Goal: Information Seeking & Learning: Learn about a topic

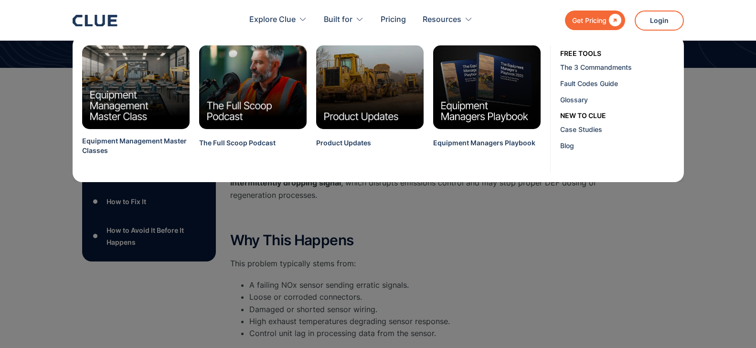
scroll to position [97, 0]
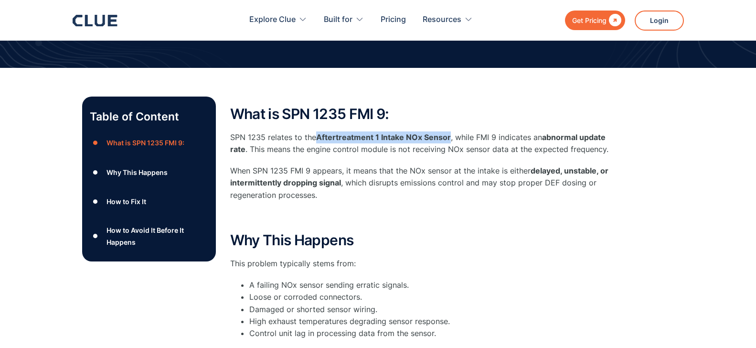
drag, startPoint x: 319, startPoint y: 138, endPoint x: 451, endPoint y: 138, distance: 131.8
click at [451, 138] on p "SPN 1235 relates to the Aftertreatment 1 Intake NOx Sensor , while FMI 9 indica…" at bounding box center [421, 143] width 382 height 24
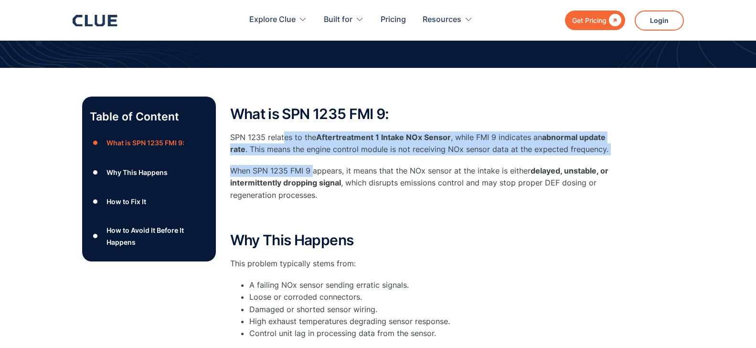
drag, startPoint x: 286, startPoint y: 139, endPoint x: 312, endPoint y: 167, distance: 38.5
click at [312, 167] on div "What is SPN 1235 FMI 9: SPN 1235 relates to the Aftertreatment 1 Intake NOx Sen…" at bounding box center [421, 164] width 382 height 117
click at [312, 167] on p "When SPN 1235 FMI 9 appears, it means that the NOx sensor at the intake is eith…" at bounding box center [421, 183] width 382 height 36
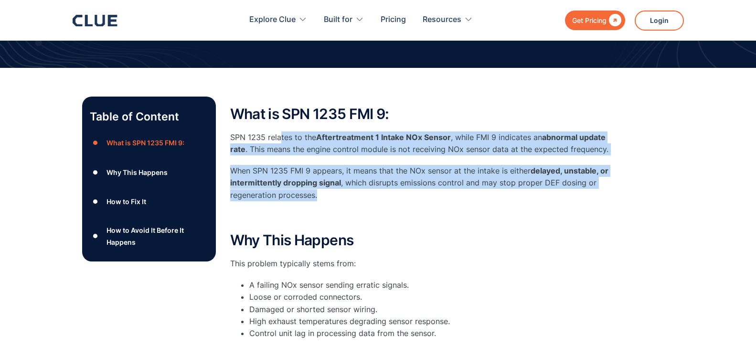
drag, startPoint x: 369, startPoint y: 180, endPoint x: 279, endPoint y: 130, distance: 103.0
click at [279, 130] on div "What is SPN 1235 FMI 9: SPN 1235 relates to the Aftertreatment 1 Intake NOx Sen…" at bounding box center [421, 164] width 382 height 117
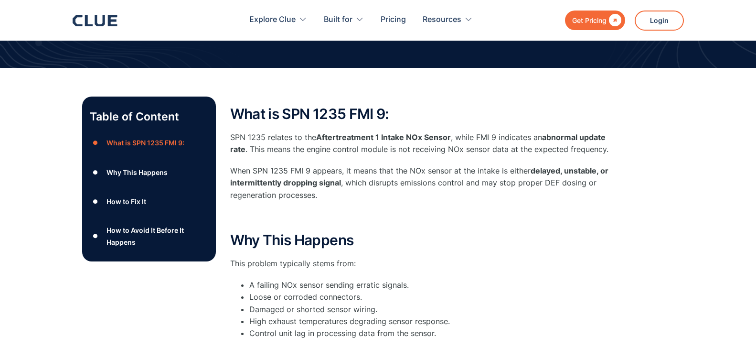
click at [279, 130] on div "What is SPN 1235 FMI 9: SPN 1235 relates to the Aftertreatment 1 Intake NOx Sen…" at bounding box center [421, 164] width 382 height 117
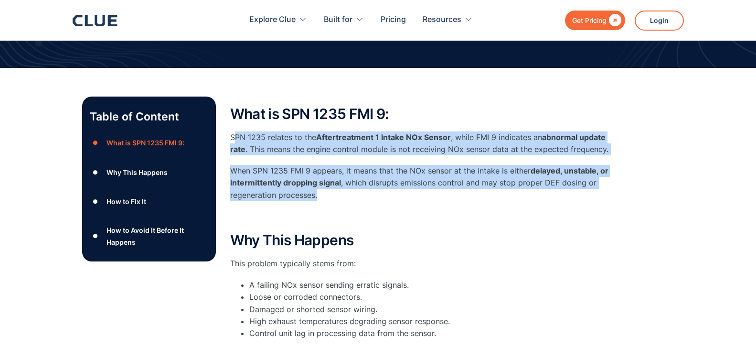
drag, startPoint x: 332, startPoint y: 190, endPoint x: 234, endPoint y: 130, distance: 114.4
click at [234, 130] on div "What is SPN 1235 FMI 9: SPN 1235 relates to the Aftertreatment 1 Intake NOx Sen…" at bounding box center [421, 164] width 382 height 117
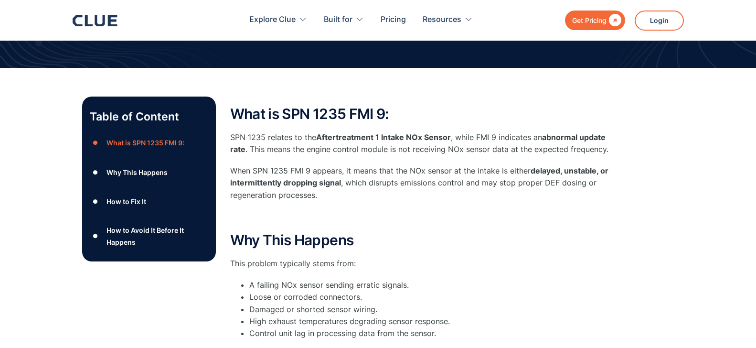
click at [234, 130] on div "What is SPN 1235 FMI 9: SPN 1235 relates to the Aftertreatment 1 Intake NOx Sen…" at bounding box center [421, 164] width 382 height 117
drag, startPoint x: 268, startPoint y: 148, endPoint x: 419, endPoint y: 145, distance: 150.5
click at [417, 145] on p "SPN 1235 relates to the Aftertreatment 1 Intake NOx Sensor , while FMI 9 indica…" at bounding box center [421, 143] width 382 height 24
click at [419, 145] on p "SPN 1235 relates to the Aftertreatment 1 Intake NOx Sensor , while FMI 9 indica…" at bounding box center [421, 143] width 382 height 24
drag, startPoint x: 508, startPoint y: 146, endPoint x: 619, endPoint y: 144, distance: 111.3
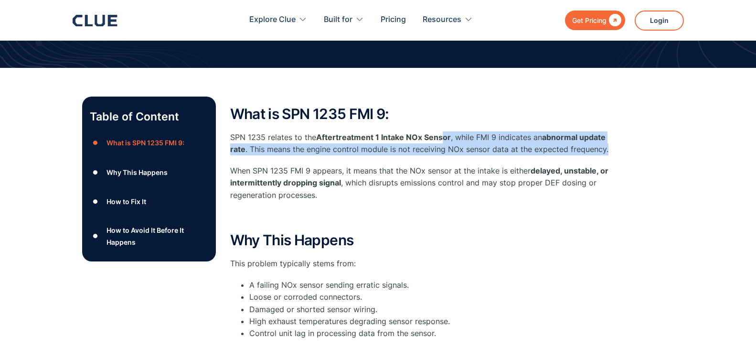
drag, startPoint x: 626, startPoint y: 147, endPoint x: 441, endPoint y: 132, distance: 185.0
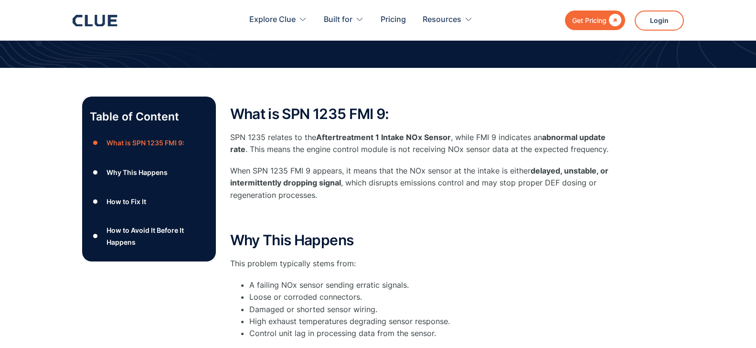
click at [441, 133] on strong "Aftertreatment 1 Intake NOx Sensor" at bounding box center [383, 137] width 135 height 10
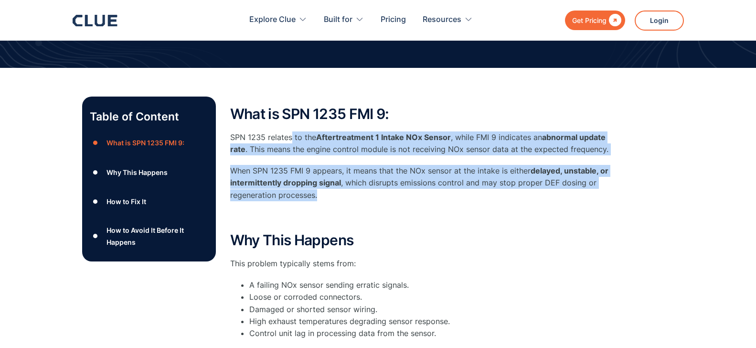
drag, startPoint x: 360, startPoint y: 192, endPoint x: 291, endPoint y: 132, distance: 91.3
click at [291, 132] on div "What is SPN 1235 FMI 9: SPN 1235 relates to the Aftertreatment 1 Intake NOx Sen…" at bounding box center [421, 164] width 382 height 117
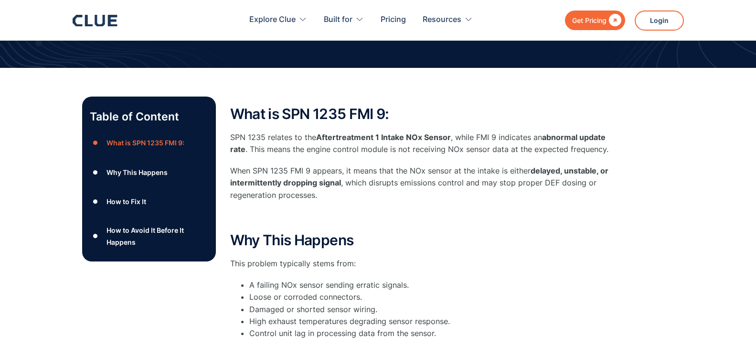
click at [292, 133] on p "SPN 1235 relates to the Aftertreatment 1 Intake NOx Sensor , while FMI 9 indica…" at bounding box center [421, 143] width 382 height 24
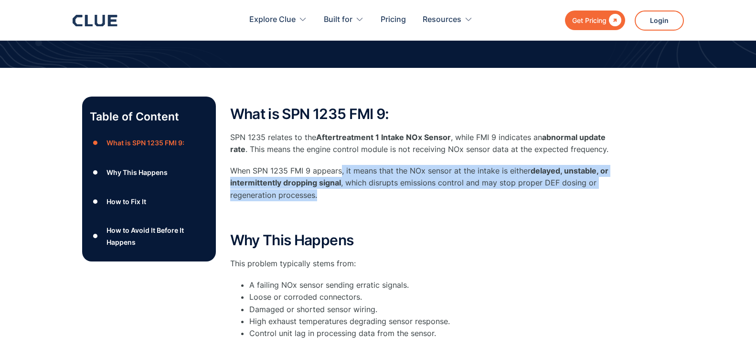
drag, startPoint x: 361, startPoint y: 192, endPoint x: 341, endPoint y: 165, distance: 32.8
click at [341, 165] on p "When SPN 1235 FMI 9 appears, it means that the NOx sensor at the intake is eith…" at bounding box center [421, 183] width 382 height 36
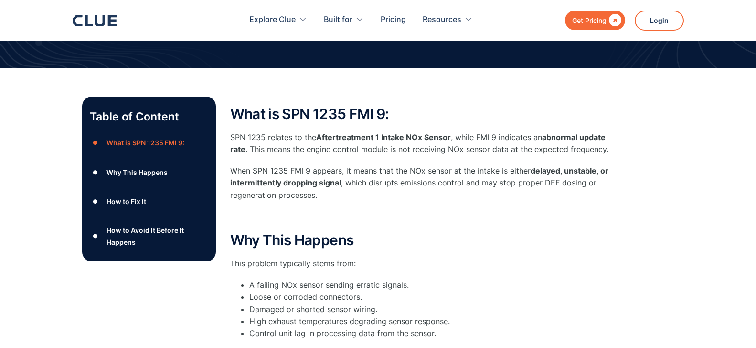
click at [341, 165] on p "When SPN 1235 FMI 9 appears, it means that the NOx sensor at the intake is eith…" at bounding box center [421, 183] width 382 height 36
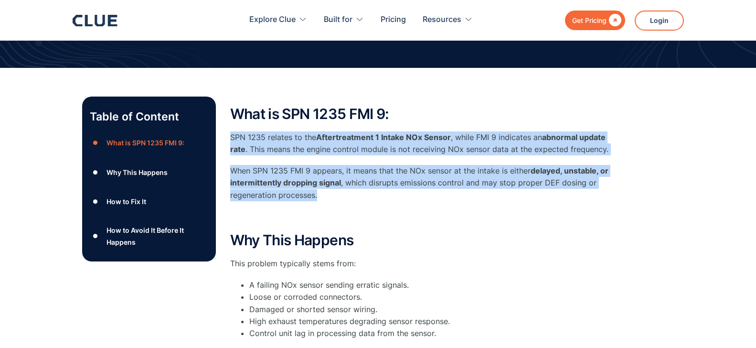
drag, startPoint x: 331, startPoint y: 199, endPoint x: 228, endPoint y: 135, distance: 121.1
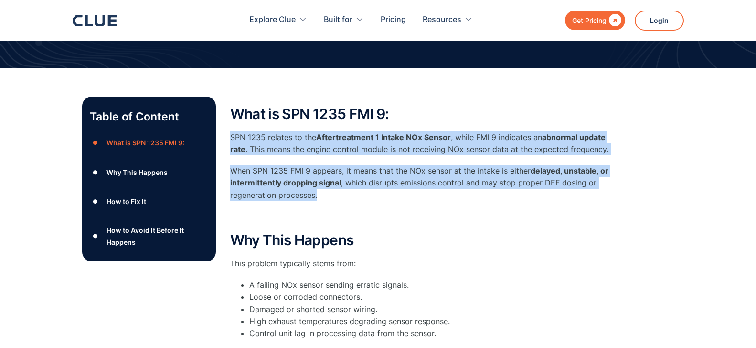
drag, startPoint x: 229, startPoint y: 133, endPoint x: 349, endPoint y: 194, distance: 134.6
click at [349, 194] on p "When SPN 1235 FMI 9 appears, it means that the NOx sensor at the intake is eith…" at bounding box center [421, 183] width 382 height 36
drag, startPoint x: 349, startPoint y: 194, endPoint x: 259, endPoint y: 133, distance: 108.6
click at [259, 133] on div "What is SPN 1235 FMI 9: SPN 1235 relates to the Aftertreatment 1 Intake NOx Sen…" at bounding box center [421, 164] width 382 height 117
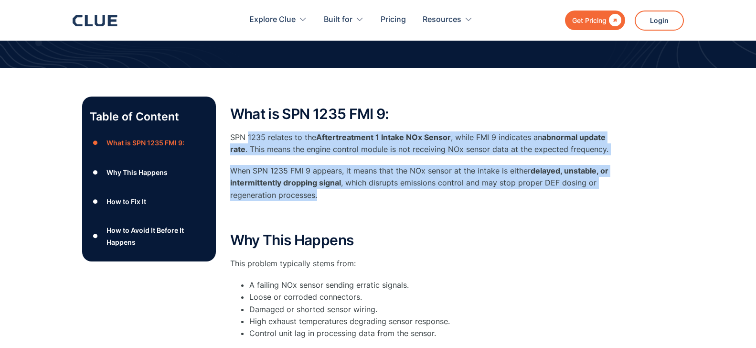
click at [259, 133] on p "SPN 1235 relates to the Aftertreatment 1 Intake NOx Sensor , while FMI 9 indica…" at bounding box center [421, 143] width 382 height 24
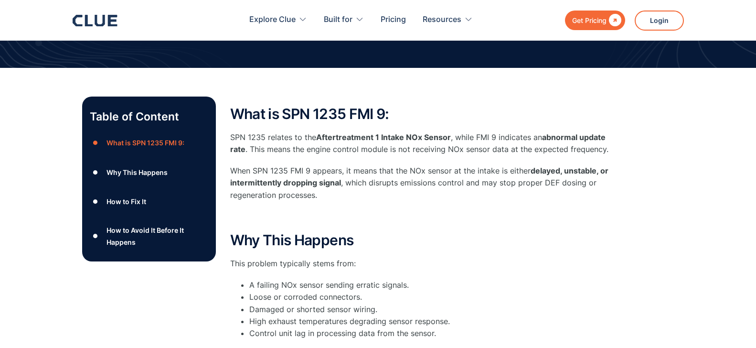
click at [279, 184] on strong "delayed, unstable, or intermittently dropping signal" at bounding box center [419, 176] width 378 height 21
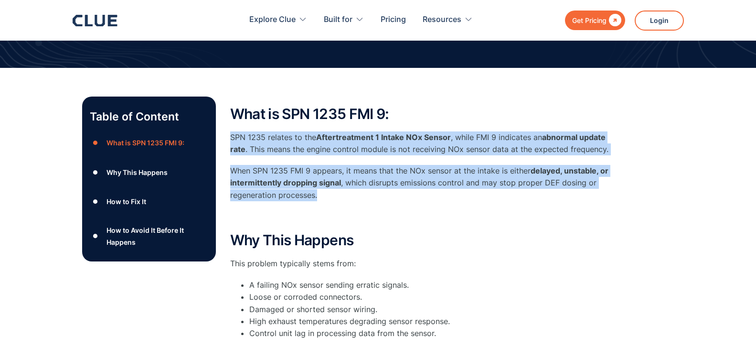
drag, startPoint x: 324, startPoint y: 202, endPoint x: 225, endPoint y: 133, distance: 120.4
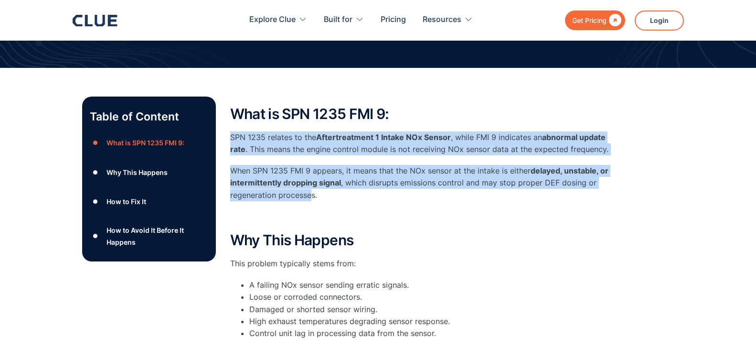
drag, startPoint x: 231, startPoint y: 134, endPoint x: 310, endPoint y: 190, distance: 96.9
click at [310, 190] on div "What is SPN 1235 FMI 9: SPN 1235 relates to the Aftertreatment 1 Intake NOx Sen…" at bounding box center [421, 164] width 382 height 117
click at [311, 190] on p "When SPN 1235 FMI 9 appears, it means that the NOx sensor at the intake is eith…" at bounding box center [421, 183] width 382 height 36
drag, startPoint x: 325, startPoint y: 195, endPoint x: 230, endPoint y: 135, distance: 112.1
click at [230, 135] on div "What is SPN 1235 FMI 9: SPN 1235 relates to the Aftertreatment 1 Intake NOx Sen…" at bounding box center [421, 164] width 382 height 117
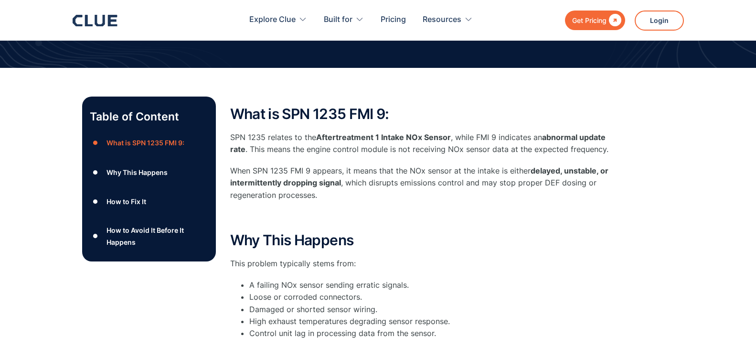
click at [588, 212] on p "‍" at bounding box center [421, 217] width 382 height 12
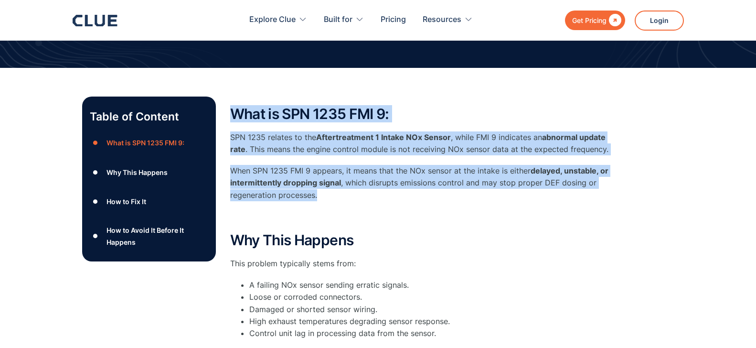
drag, startPoint x: 345, startPoint y: 193, endPoint x: 231, endPoint y: 110, distance: 141.5
click at [231, 110] on div "What is SPN 1235 FMI 9: SPN 1235 relates to the Aftertreatment 1 Intake NOx Sen…" at bounding box center [421, 164] width 382 height 117
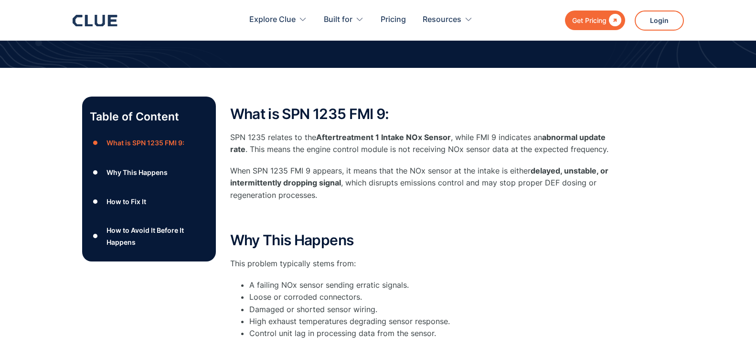
click at [231, 110] on h2 "What is SPN 1235 FMI 9:" at bounding box center [421, 114] width 382 height 16
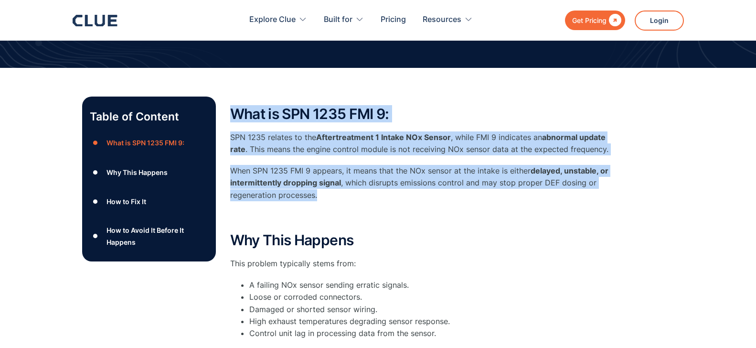
drag, startPoint x: 230, startPoint y: 110, endPoint x: 339, endPoint y: 199, distance: 140.5
click at [339, 199] on div "What is SPN 1235 FMI 9: SPN 1235 relates to the Aftertreatment 1 Intake NOx Sen…" at bounding box center [421, 164] width 382 height 117
click at [339, 199] on p "When SPN 1235 FMI 9 appears, it means that the NOx sensor at the intake is eith…" at bounding box center [421, 183] width 382 height 36
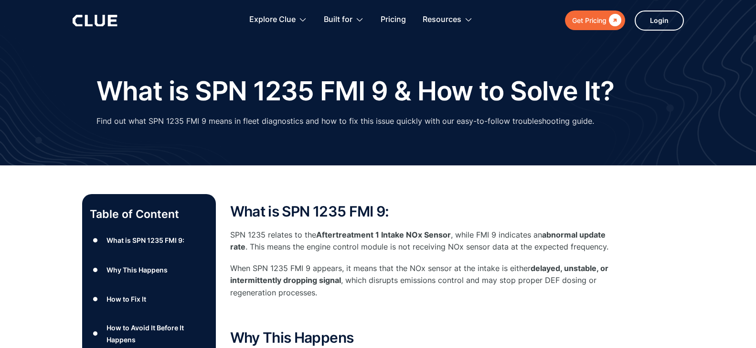
scroll to position [49, 0]
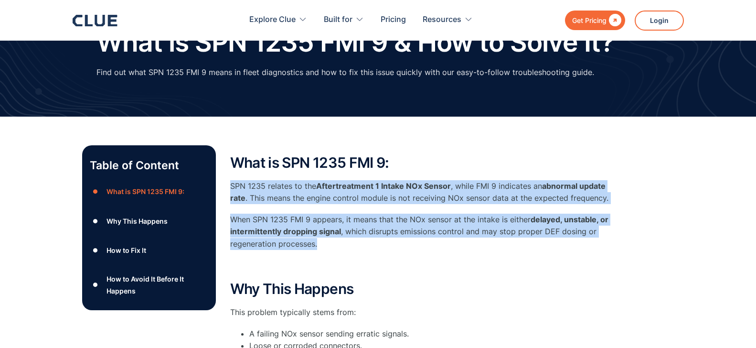
drag, startPoint x: 346, startPoint y: 245, endPoint x: 229, endPoint y: 185, distance: 131.8
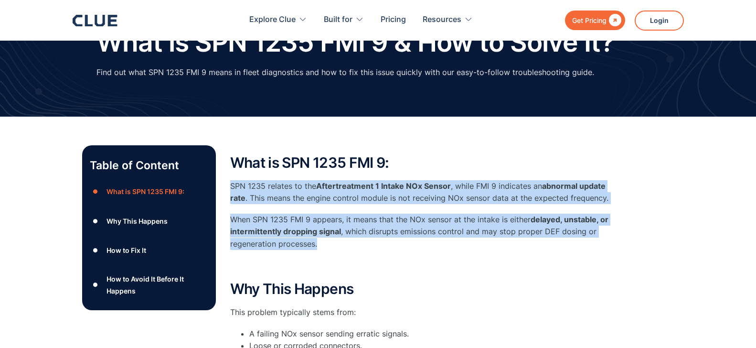
drag, startPoint x: 231, startPoint y: 184, endPoint x: 352, endPoint y: 251, distance: 138.1
click at [352, 251] on div "What is SPN 1235 FMI 9: SPN 1235 relates to the Aftertreatment 1 Intake NOx Sen…" at bounding box center [421, 213] width 382 height 117
click at [352, 250] on div "What is SPN 1235 FMI 9: SPN 1235 relates to the Aftertreatment 1 Intake NOx Sen…" at bounding box center [421, 213] width 382 height 117
drag, startPoint x: 349, startPoint y: 246, endPoint x: 226, endPoint y: 191, distance: 134.2
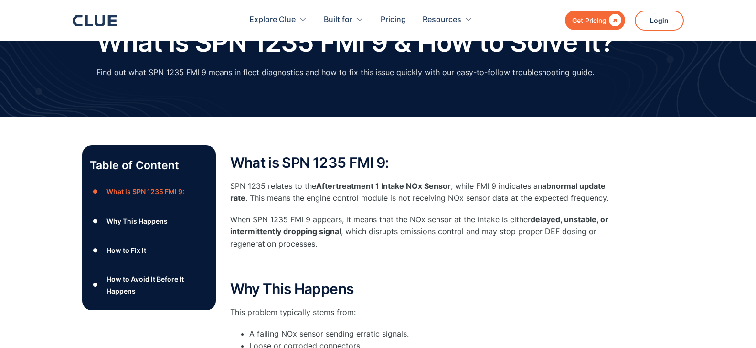
click at [232, 187] on p "SPN 1235 relates to the Aftertreatment 1 Intake NOx Sensor , while FMI 9 indica…" at bounding box center [421, 192] width 382 height 24
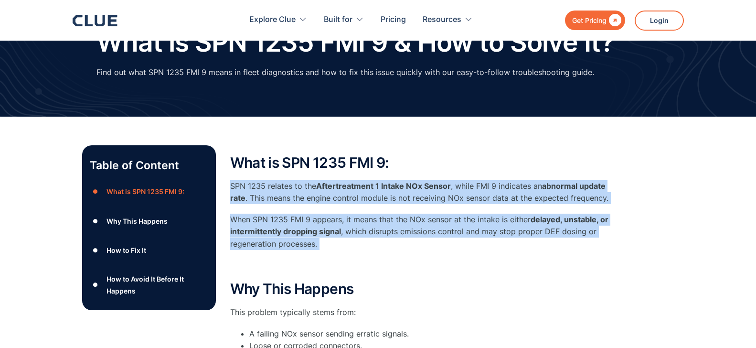
drag, startPoint x: 231, startPoint y: 187, endPoint x: 359, endPoint y: 256, distance: 144.9
click at [358, 255] on div "What is SPN 1235 FMI 9: SPN 1235 relates to the Aftertreatment 1 Intake NOx Sen…" at bounding box center [421, 213] width 382 height 117
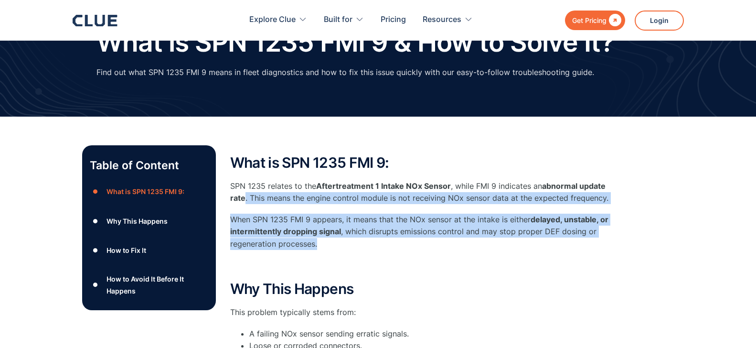
drag, startPoint x: 356, startPoint y: 250, endPoint x: 244, endPoint y: 193, distance: 126.0
click at [244, 193] on div "What is SPN 1235 FMI 9: SPN 1235 relates to the Aftertreatment 1 Intake NOx Sen…" at bounding box center [421, 213] width 382 height 117
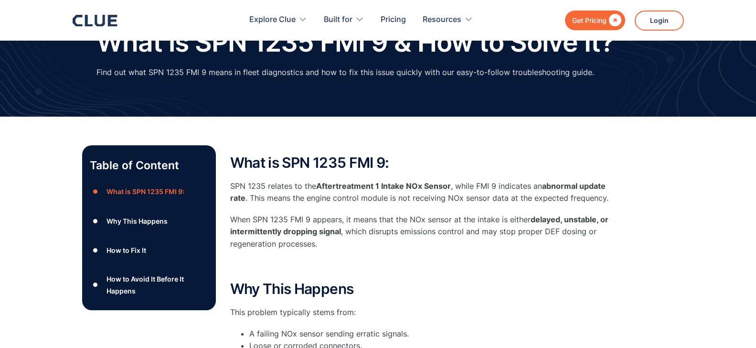
click at [244, 193] on strong "abnormal update rate" at bounding box center [417, 191] width 375 height 21
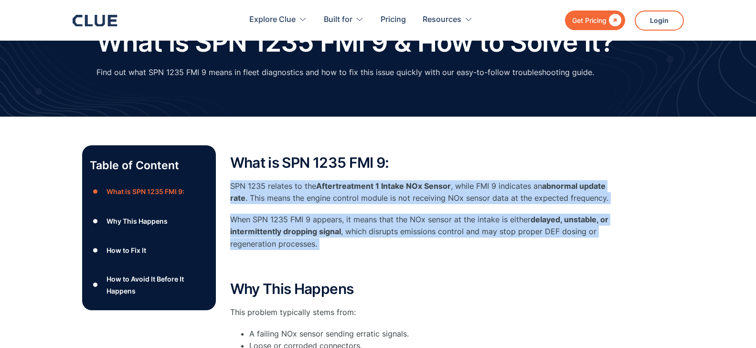
drag, startPoint x: 230, startPoint y: 185, endPoint x: 341, endPoint y: 260, distance: 133.4
click at [341, 260] on div "What is SPN 1235 FMI 9: SPN 1235 relates to the Aftertreatment 1 Intake NOx Sen…" at bounding box center [421, 213] width 382 height 117
click at [341, 255] on div "What is SPN 1235 FMI 9: SPN 1235 relates to the Aftertreatment 1 Intake NOx Sen…" at bounding box center [421, 213] width 382 height 117
drag, startPoint x: 337, startPoint y: 250, endPoint x: 224, endPoint y: 186, distance: 129.6
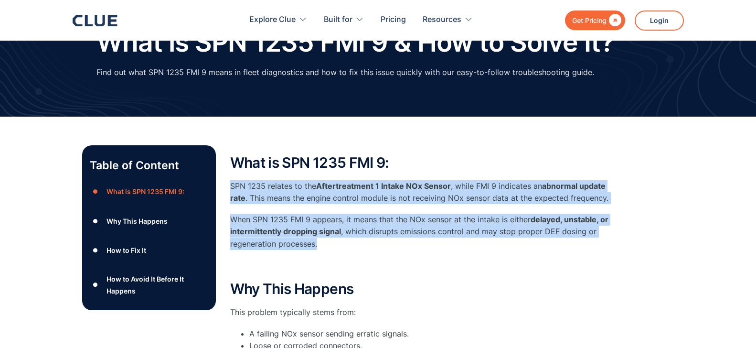
drag, startPoint x: 332, startPoint y: 240, endPoint x: 224, endPoint y: 188, distance: 119.8
click at [244, 192] on p "SPN 1235 relates to the Aftertreatment 1 Intake NOx Sensor , while FMI 9 indica…" at bounding box center [421, 192] width 382 height 24
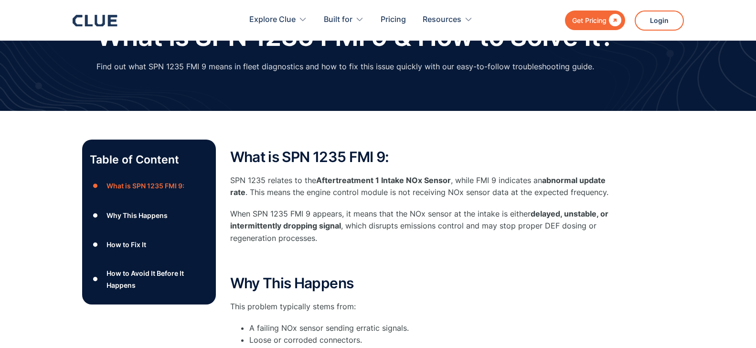
scroll to position [0, 0]
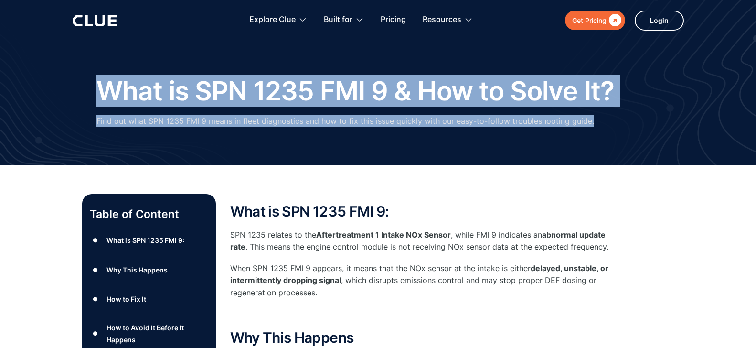
drag, startPoint x: 102, startPoint y: 87, endPoint x: 588, endPoint y: 124, distance: 488.0
click at [588, 124] on div "What is SPN 1235 FMI 9 & How to Solve It? Find out what SPN 1235 FMI 9 means in…" at bounding box center [378, 106] width 564 height 60
click at [588, 124] on p "Find out what SPN 1235 FMI 9 means in fleet diagnostics and how to fix this iss…" at bounding box center [345, 121] width 498 height 12
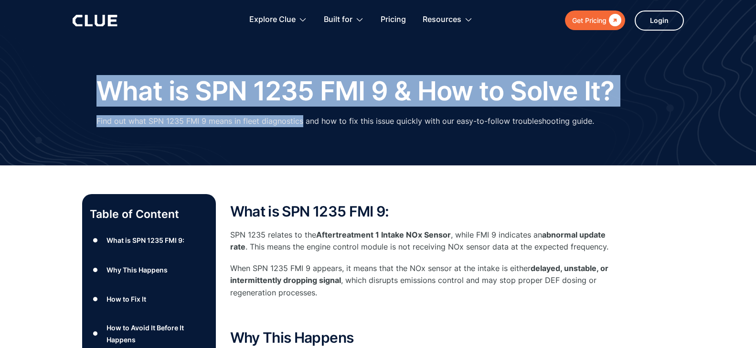
drag, startPoint x: 300, startPoint y: 124, endPoint x: 100, endPoint y: 89, distance: 203.2
click at [100, 89] on div "What is SPN 1235 FMI 9 & How to Solve It? Find out what SPN 1235 FMI 9 means in…" at bounding box center [378, 106] width 564 height 60
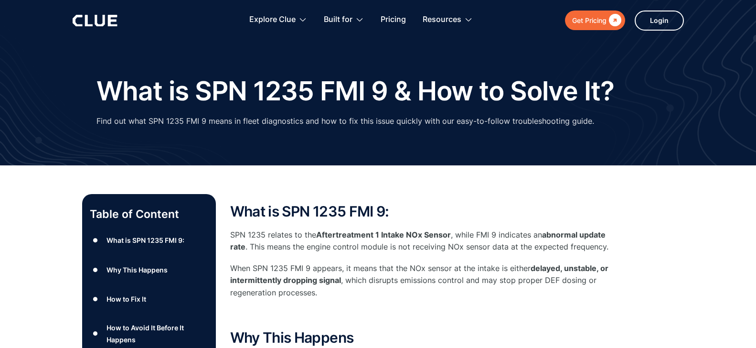
click at [100, 89] on h1 "What is SPN 1235 FMI 9 & How to Solve It?" at bounding box center [355, 90] width 518 height 29
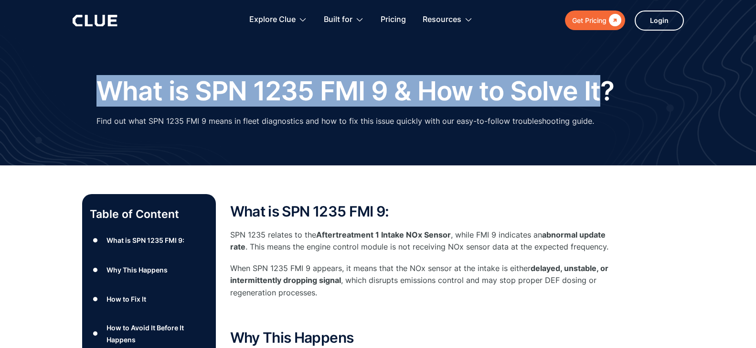
drag, startPoint x: 100, startPoint y: 88, endPoint x: 589, endPoint y: 124, distance: 490.3
click at [589, 124] on div "What is SPN 1235 FMI 9 & How to Solve It? Find out what SPN 1235 FMI 9 means in…" at bounding box center [378, 106] width 564 height 60
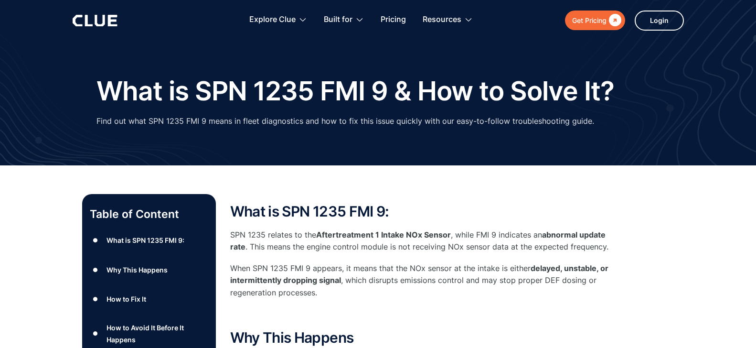
click at [589, 124] on div "What is SPN 1235 FMI 9 & How to Solve It? Find out what SPN 1235 FMI 9 means in…" at bounding box center [378, 106] width 564 height 60
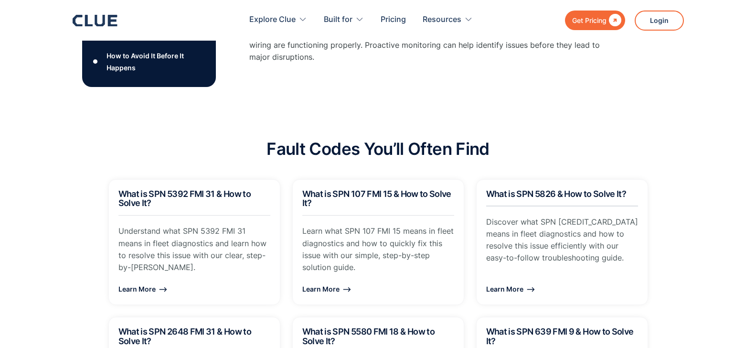
scroll to position [828, 0]
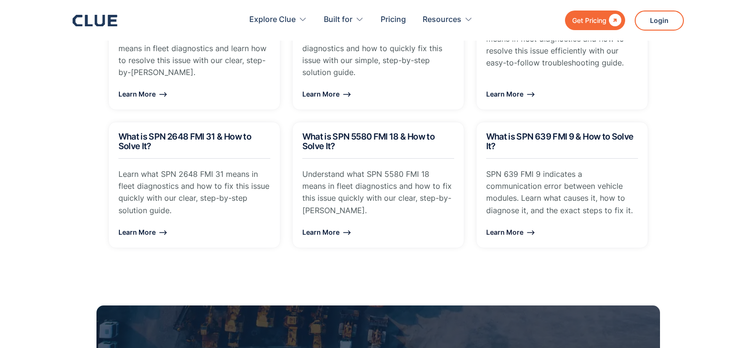
click at [678, 238] on section "Fault Codes You’ll Often Find What is SPN 5392 FMI 31 & How to Solve It? Unders…" at bounding box center [378, 91] width 756 height 361
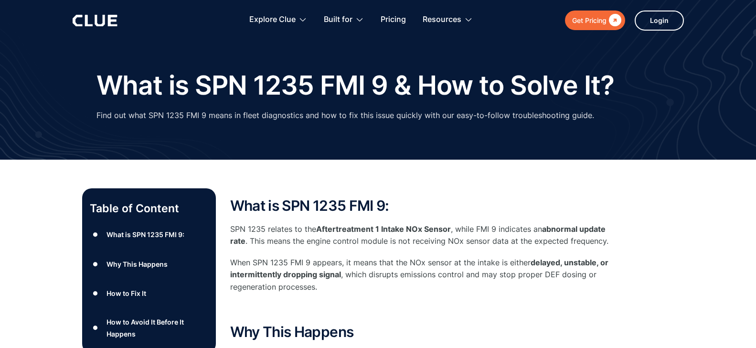
scroll to position [0, 0]
